Goal: Transaction & Acquisition: Purchase product/service

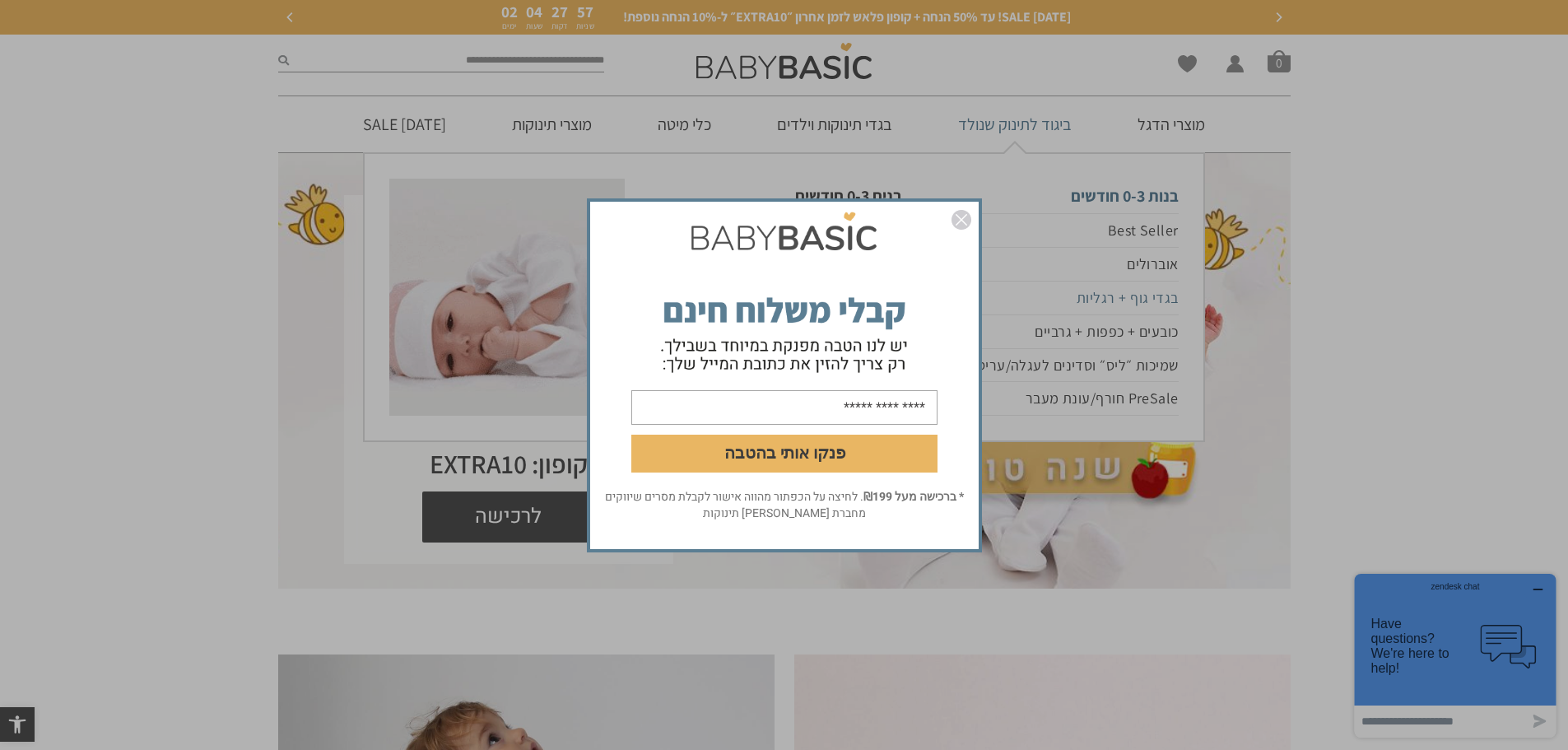
click at [1096, 302] on div "פנקו אותי בהטבה * ברכישה מעל ₪199 . לחיצה על הכפתור מהווה אישור לקבלת מסרים שיו…" at bounding box center [784, 375] width 1568 height 750
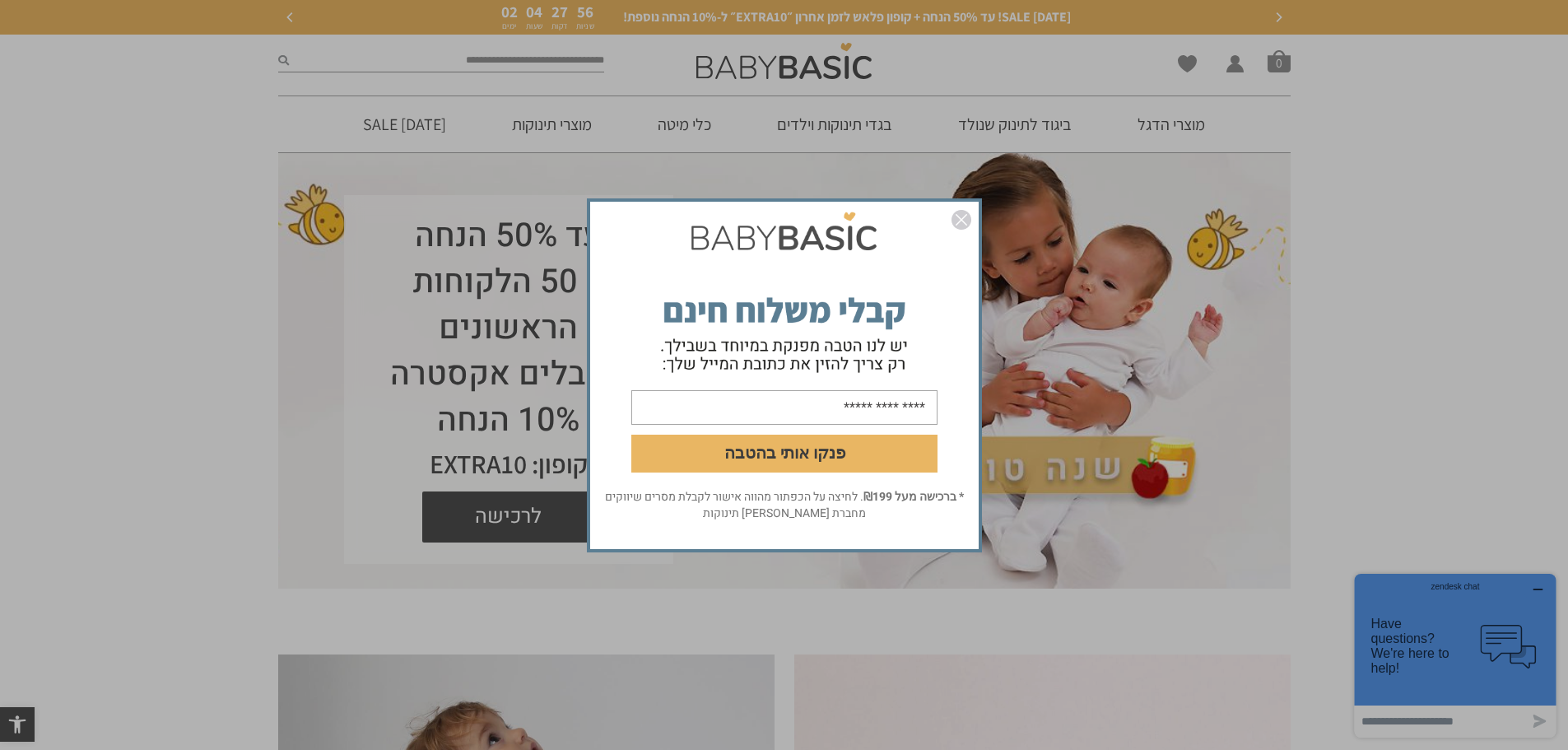
click at [964, 214] on img "סגור" at bounding box center [961, 219] width 20 height 20
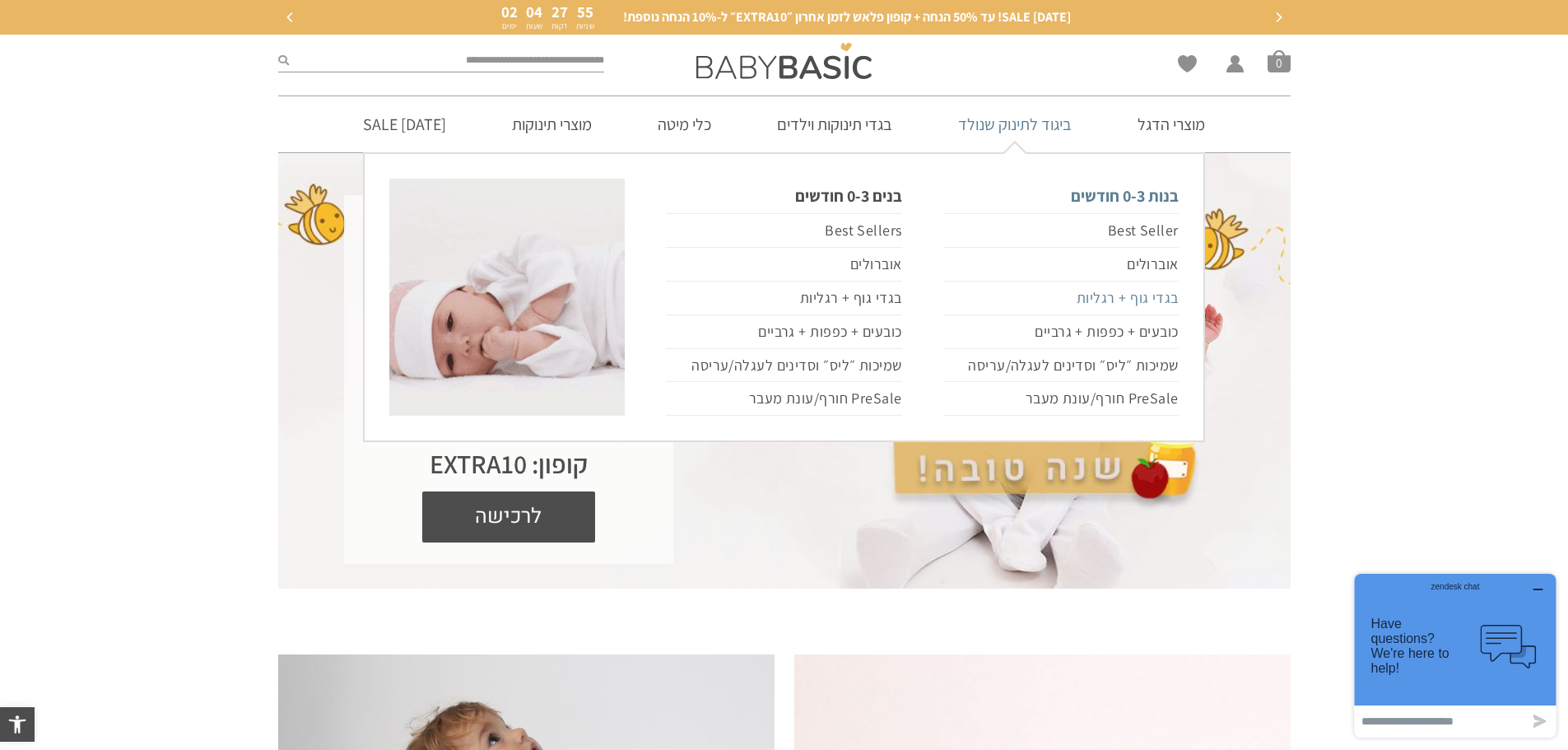
click at [1126, 303] on link "בגדי גוף + רגליות" at bounding box center [1061, 299] width 235 height 34
